Goal: Task Accomplishment & Management: Manage account settings

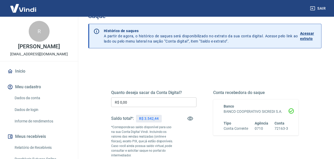
click at [181, 97] on input "R$ 0,00" at bounding box center [153, 102] width 85 height 10
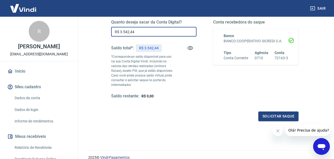
scroll to position [87, 0]
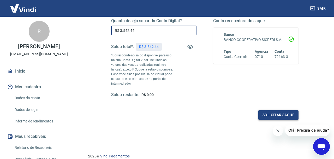
type input "R$ 3.542,44"
click at [264, 115] on button "Solicitar saque" at bounding box center [278, 115] width 40 height 10
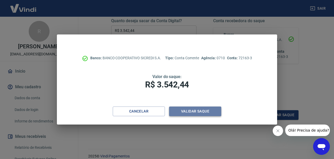
click at [198, 115] on button "Validar saque" at bounding box center [195, 112] width 52 height 10
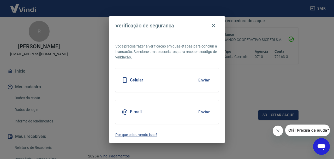
click at [206, 113] on button "Enviar" at bounding box center [204, 112] width 17 height 11
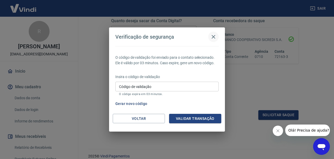
click at [214, 39] on icon "button" at bounding box center [213, 37] width 6 height 6
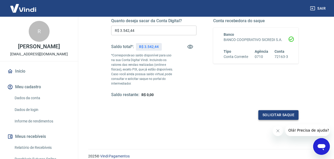
click at [265, 114] on button "Solicitar saque" at bounding box center [278, 115] width 40 height 10
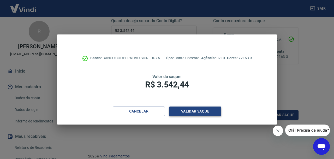
click at [192, 110] on button "Validar saque" at bounding box center [195, 112] width 52 height 10
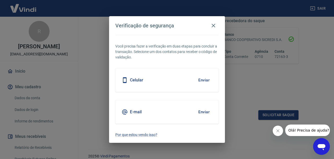
click at [206, 79] on button "Enviar" at bounding box center [204, 80] width 17 height 11
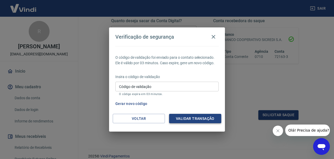
click at [200, 119] on button "Validar transação" at bounding box center [195, 119] width 52 height 10
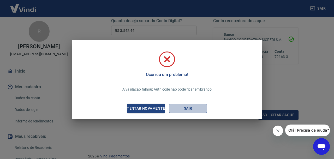
click at [196, 108] on button "Sair" at bounding box center [188, 109] width 38 height 10
